Goal: Task Accomplishment & Management: Manage account settings

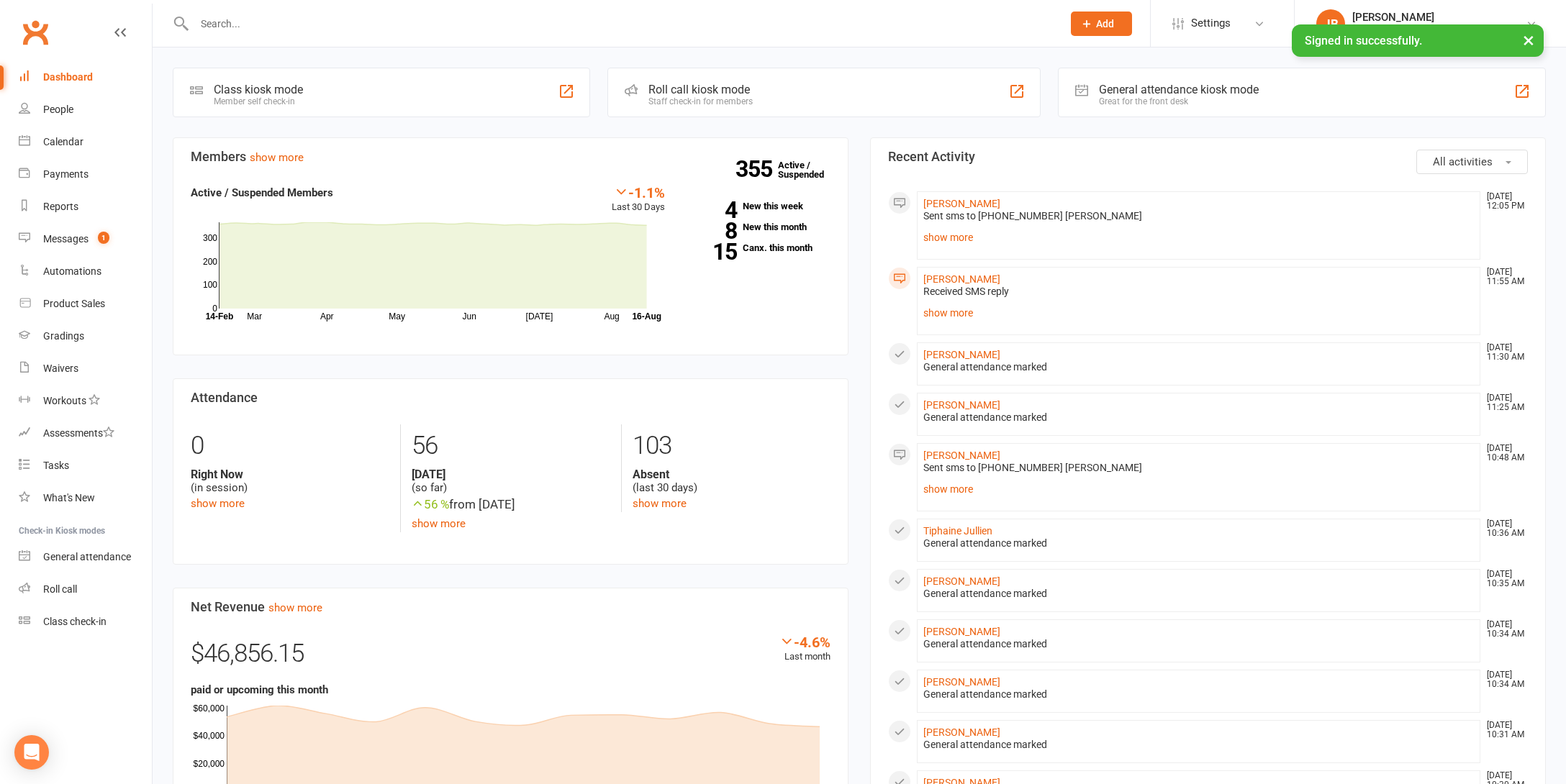
click at [225, 20] on input "text" at bounding box center [621, 24] width 862 height 20
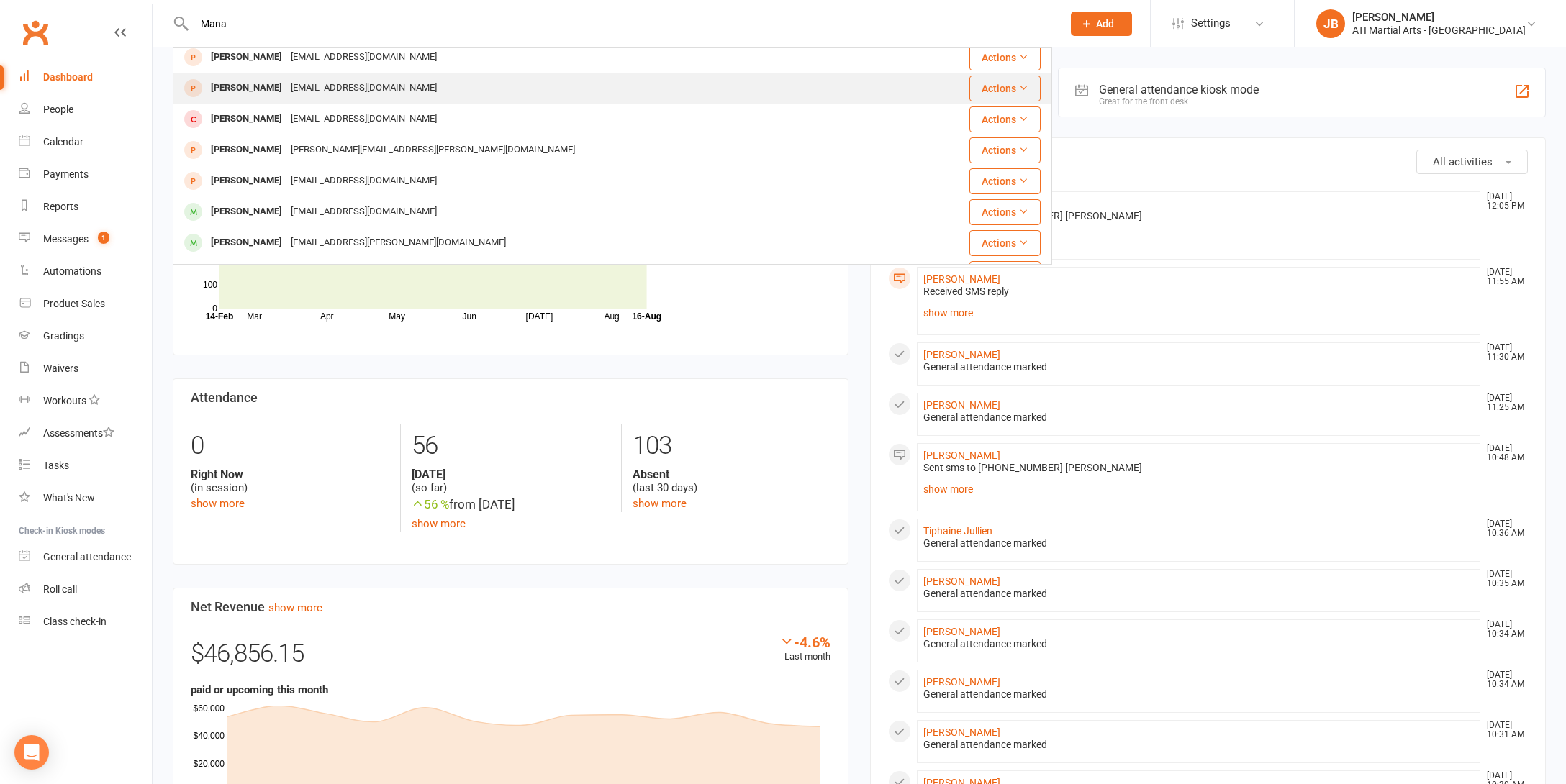
scroll to position [41, 0]
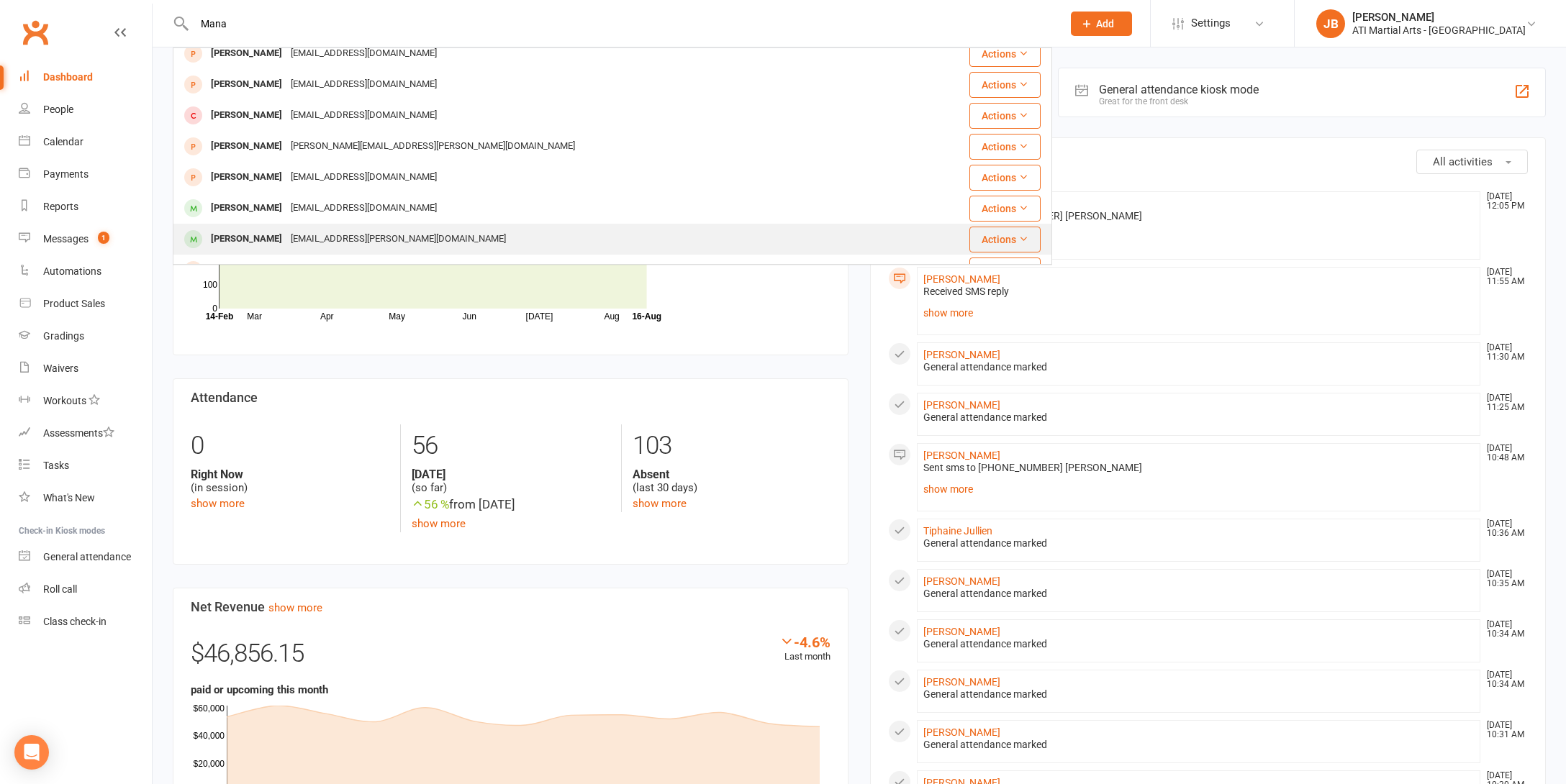
type input "Mana"
click at [273, 239] on div "[PERSON_NAME]" at bounding box center [246, 239] width 80 height 21
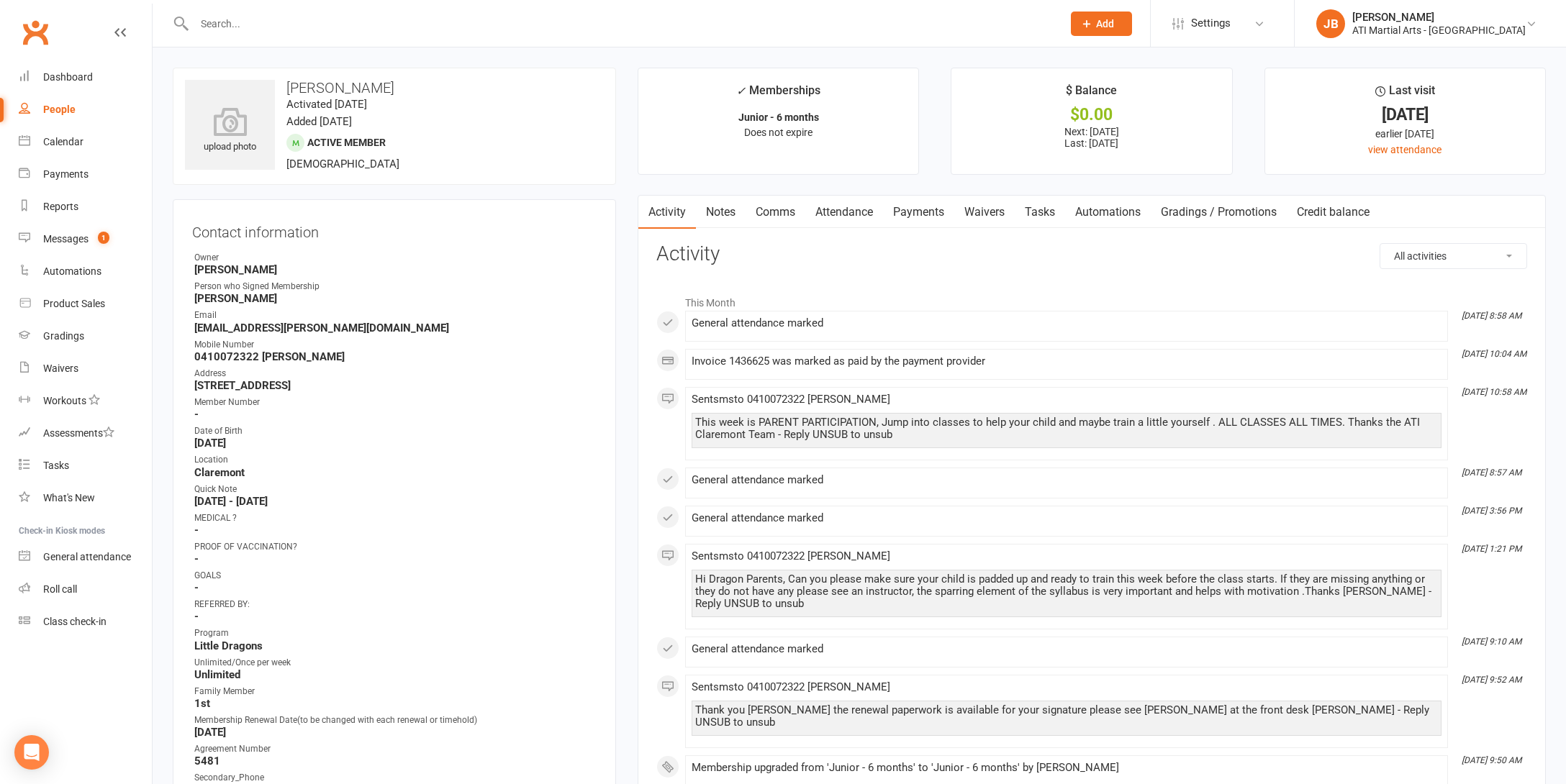
click at [924, 214] on link "Payments" at bounding box center [918, 212] width 71 height 33
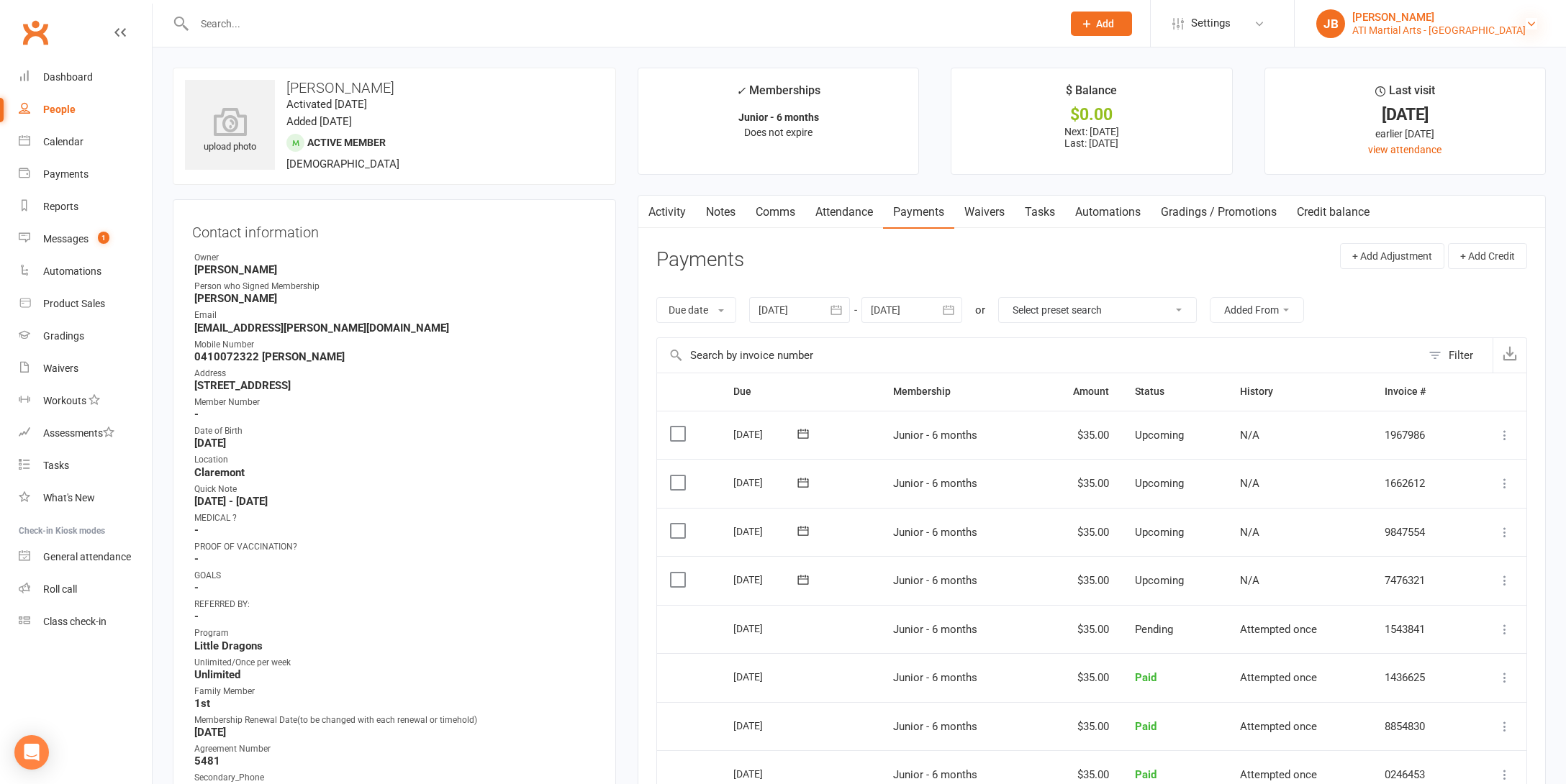
click at [1532, 23] on icon at bounding box center [1531, 23] width 12 height 12
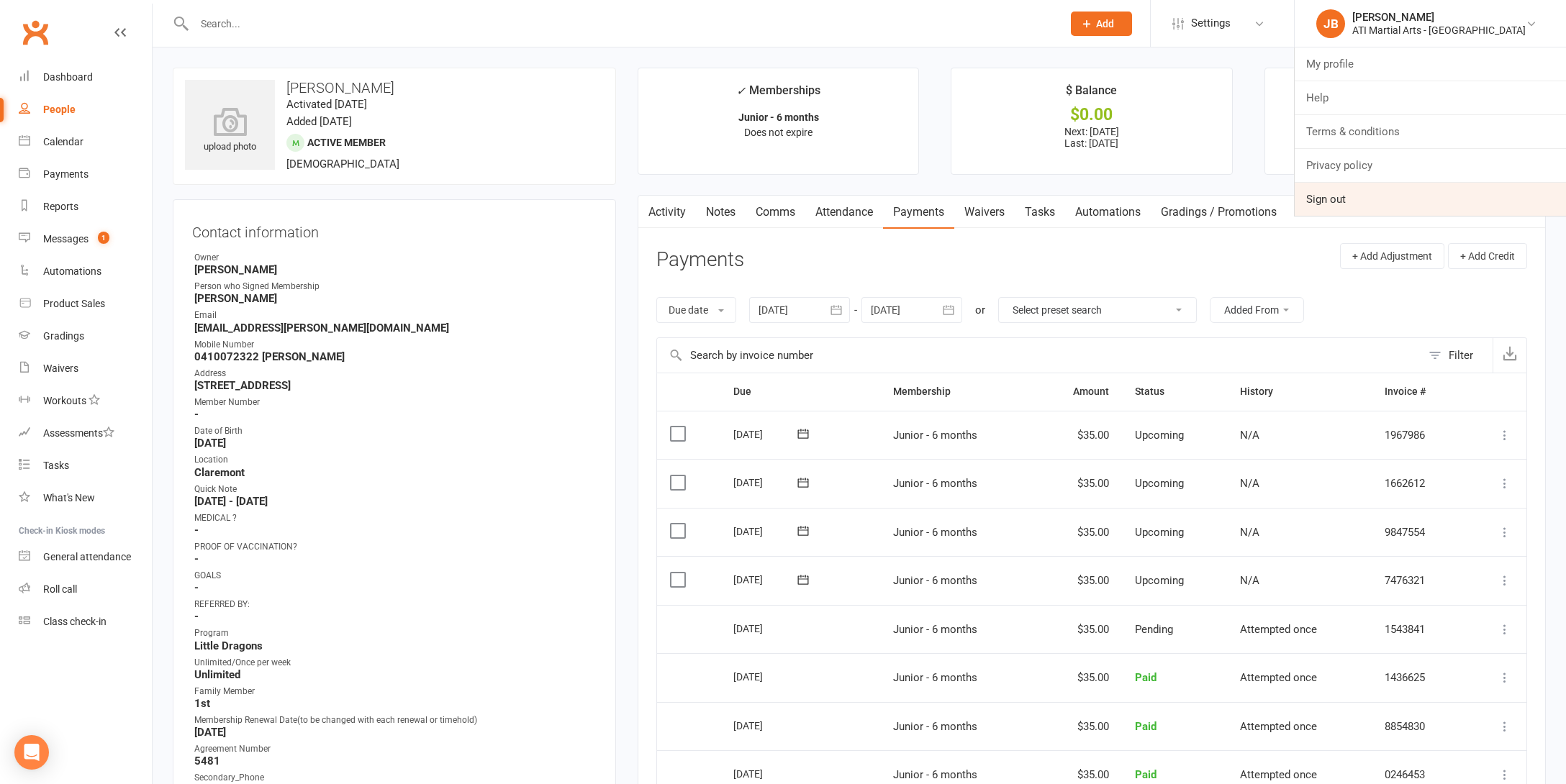
click at [1379, 195] on link "Sign out" at bounding box center [1430, 199] width 271 height 33
